Goal: Find specific page/section: Find specific page/section

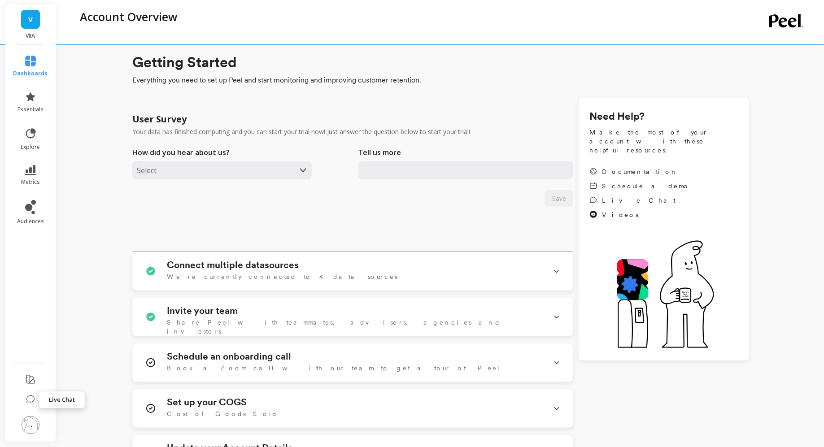
click at [32, 398] on icon at bounding box center [31, 399] width 8 height 7
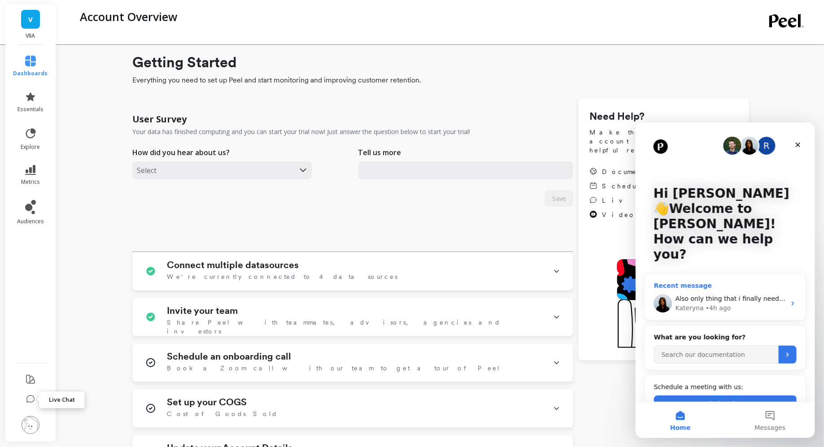
click at [748, 294] on div "Also only thing that i finally need help with is that in the customer purchasin…" at bounding box center [730, 298] width 110 height 9
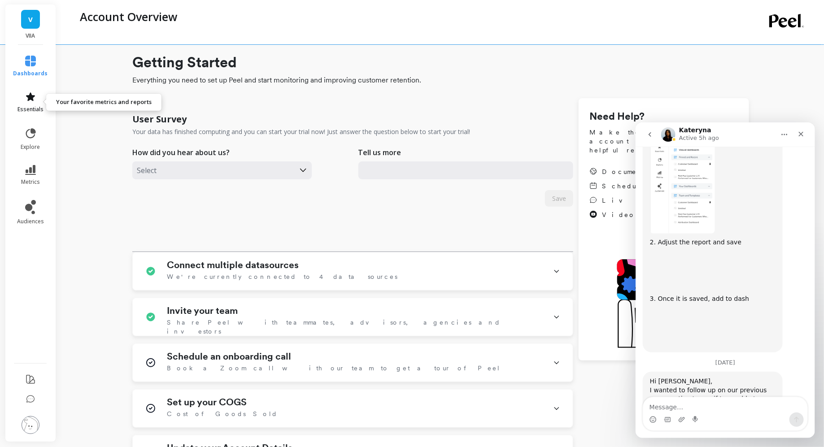
click at [21, 96] on link "essentials" at bounding box center [30, 102] width 35 height 22
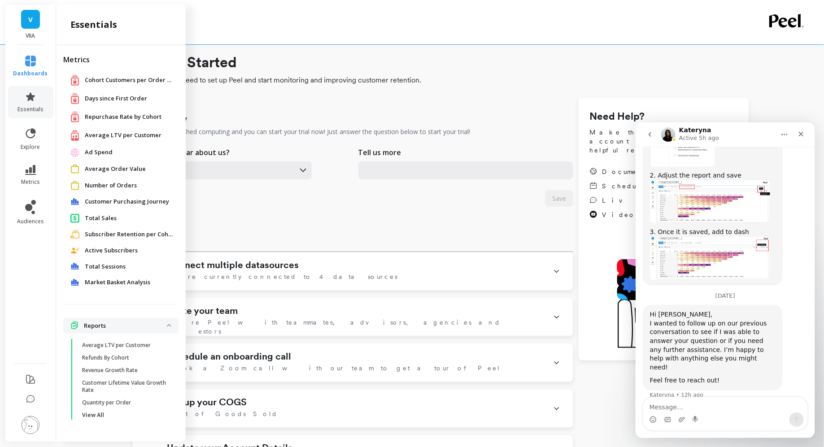
scroll to position [1267, 0]
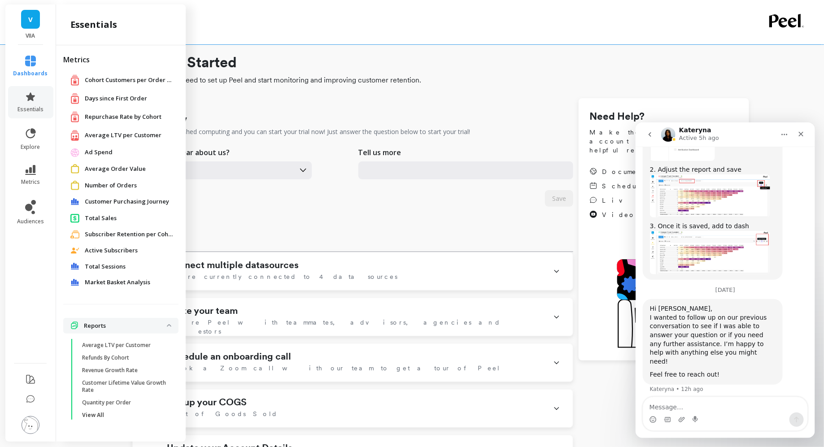
click at [126, 202] on span "Customer Purchasing Journey" at bounding box center [127, 201] width 84 height 9
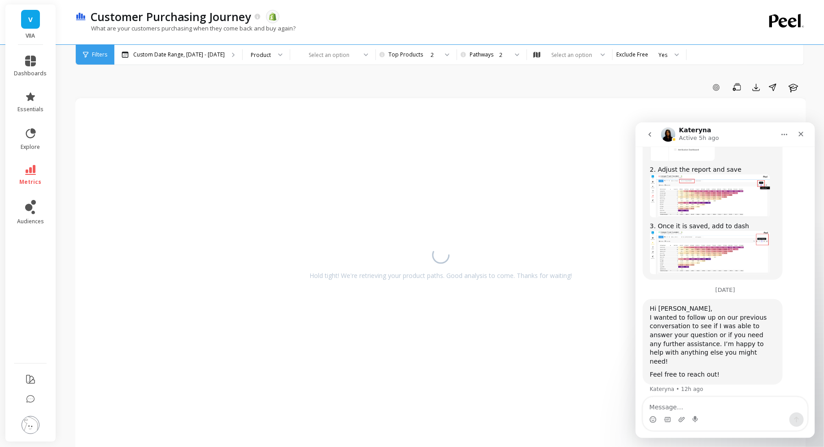
click at [82, 56] on div "Filters" at bounding box center [95, 55] width 39 height 20
click at [84, 56] on icon at bounding box center [85, 55] width 5 height 6
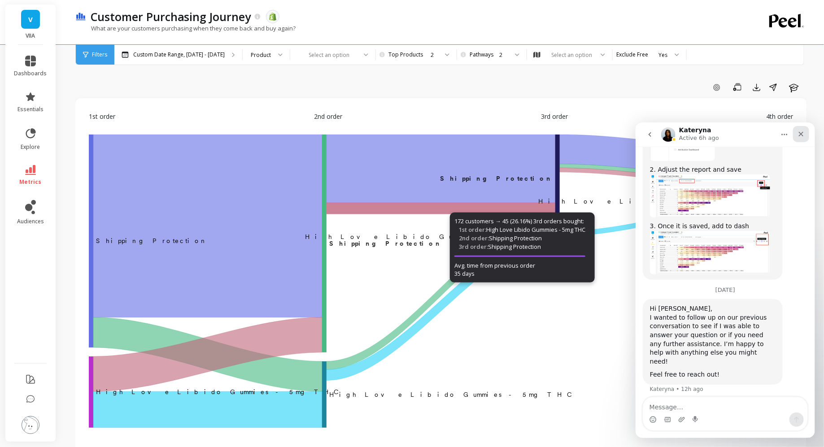
click at [804, 135] on icon "Close" at bounding box center [800, 133] width 7 height 7
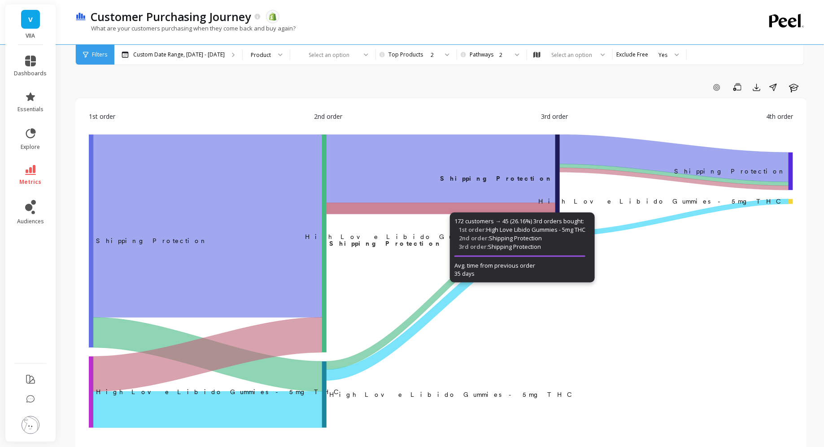
scroll to position [1267, 0]
